Goal: Information Seeking & Learning: Learn about a topic

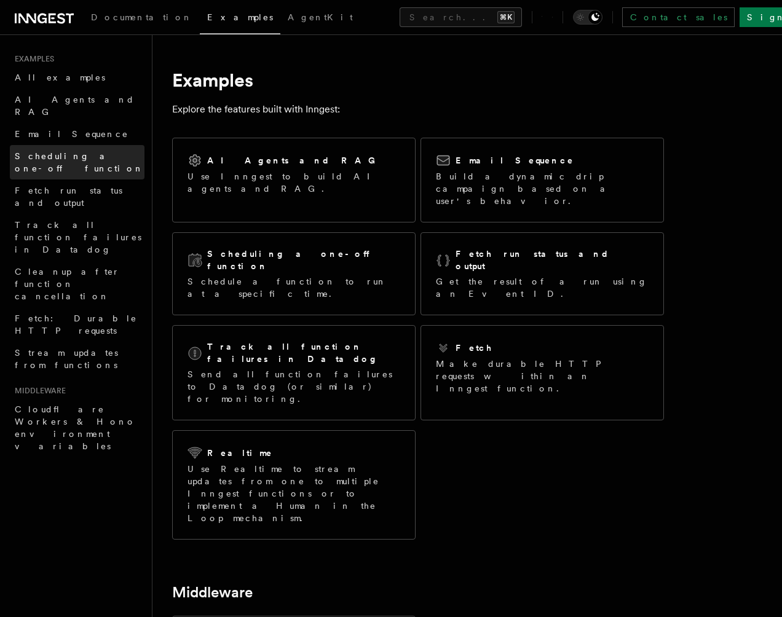
click at [109, 151] on span "Scheduling a one-off function" at bounding box center [79, 162] width 129 height 22
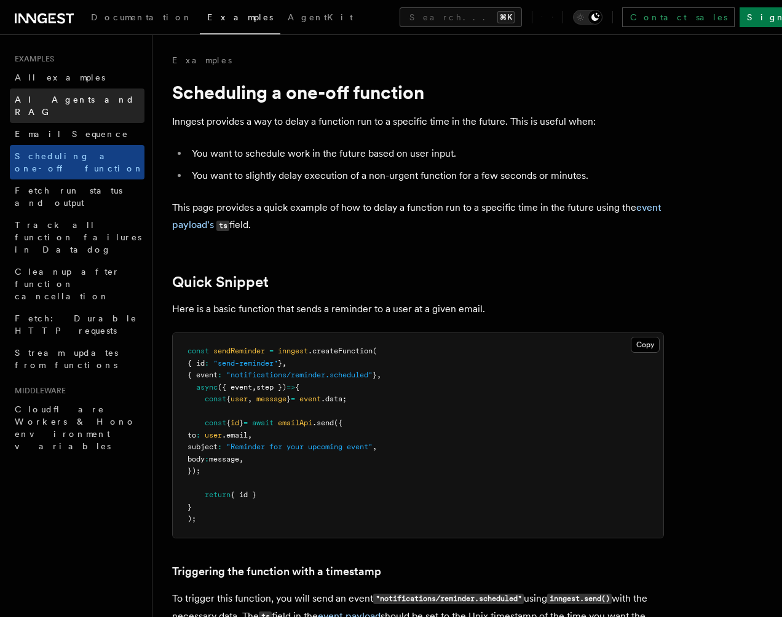
click at [92, 103] on link "AI Agents and RAG" at bounding box center [77, 106] width 135 height 34
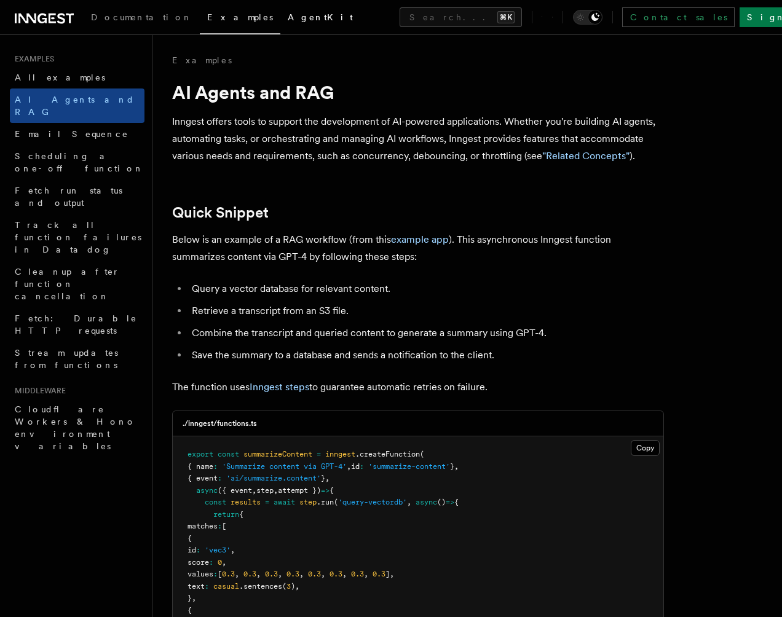
click at [288, 16] on span "AgentKit" at bounding box center [320, 17] width 65 height 10
